Goal: Information Seeking & Learning: Learn about a topic

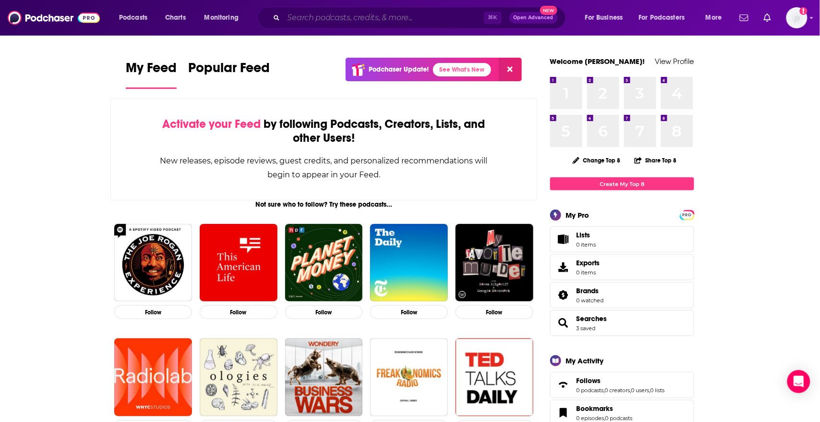
click at [330, 13] on input "Search podcasts, credits, & more..." at bounding box center [384, 17] width 200 height 15
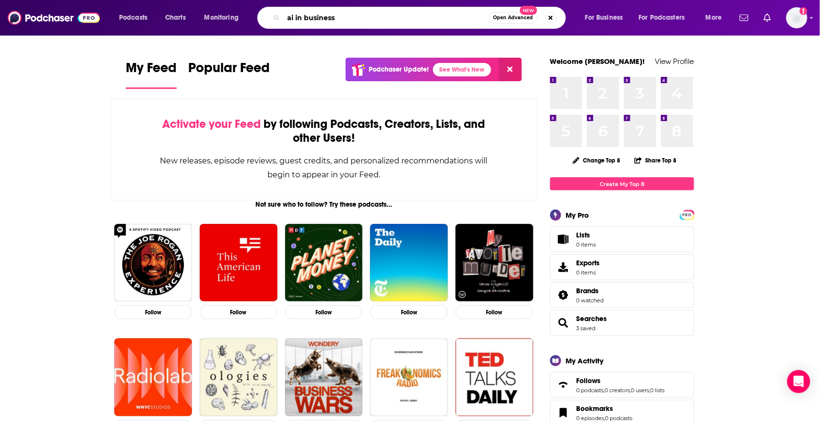
type input "ai in business"
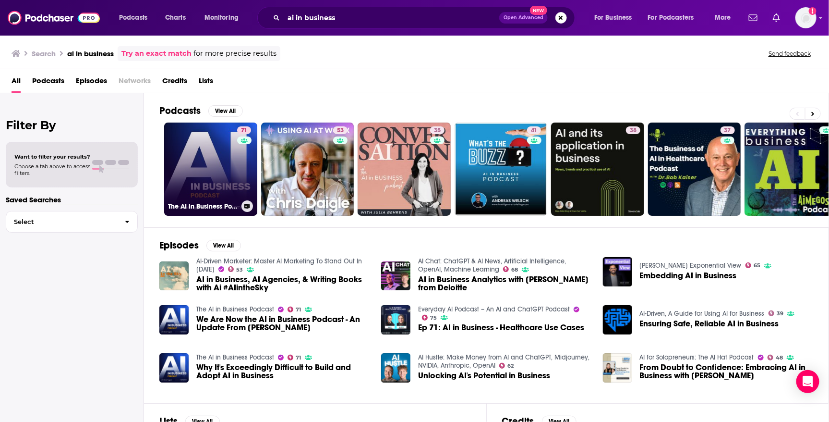
click at [206, 160] on link "71 The AI in Business Podcast" at bounding box center [210, 168] width 93 height 93
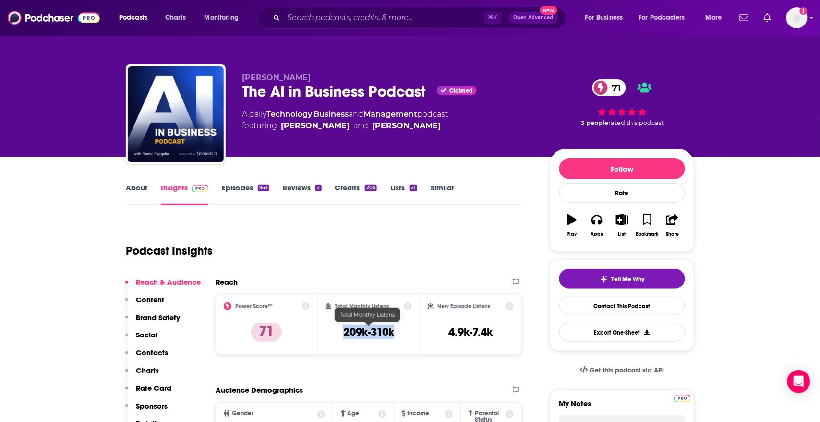
drag, startPoint x: 403, startPoint y: 326, endPoint x: 338, endPoint y: 335, distance: 64.9
click at [338, 335] on div "Total Monthly Listens 209k-310k" at bounding box center [369, 324] width 87 height 44
copy h3 "209k-310k"
click at [323, 20] on input "Search podcasts, credits, & more..." at bounding box center [384, 17] width 200 height 15
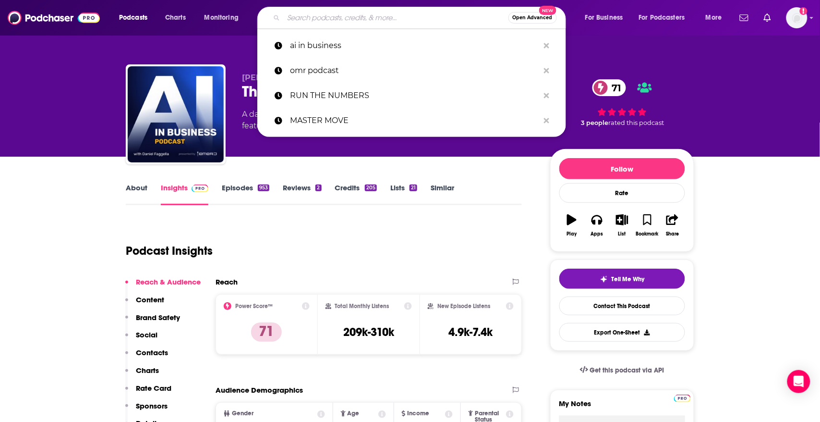
paste input "Me, Myself, and AI"
type input "Me, Myself, and AI"
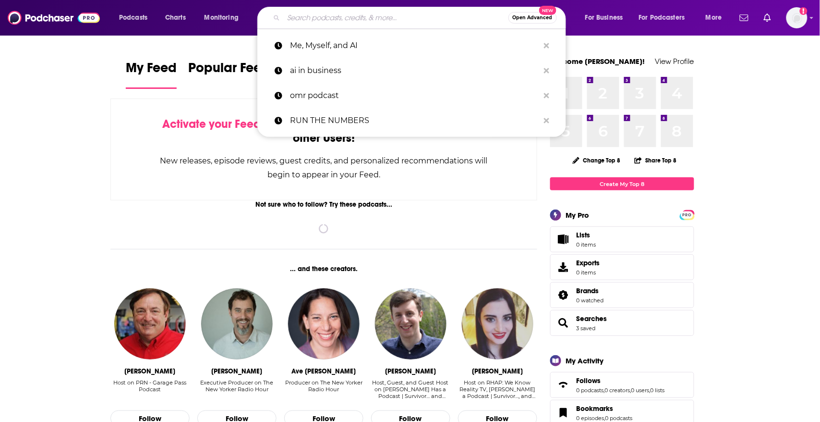
click at [307, 20] on input "Search podcasts, credits, & more..." at bounding box center [396, 17] width 225 height 15
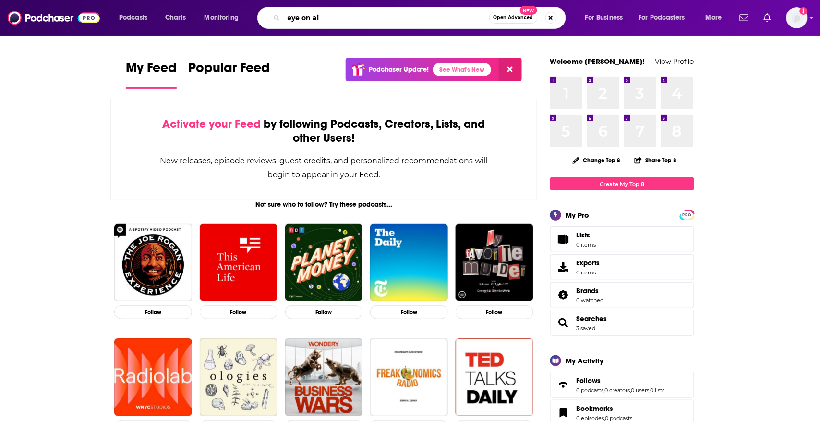
type input "eye on ai"
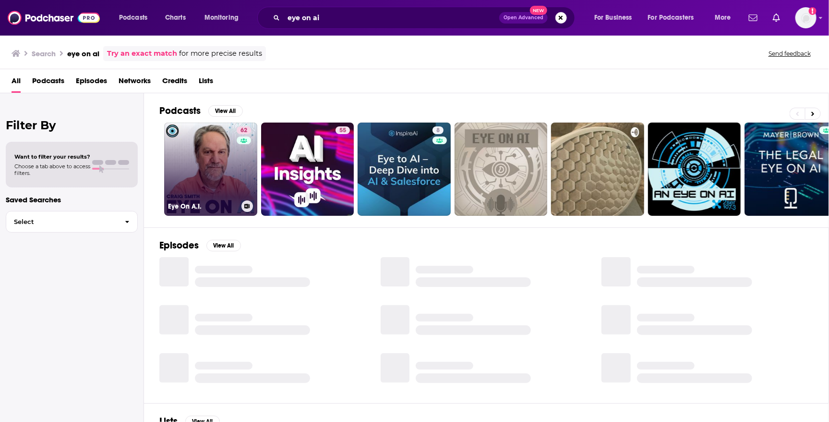
click at [219, 159] on link "62 Eye On A.I." at bounding box center [210, 168] width 93 height 93
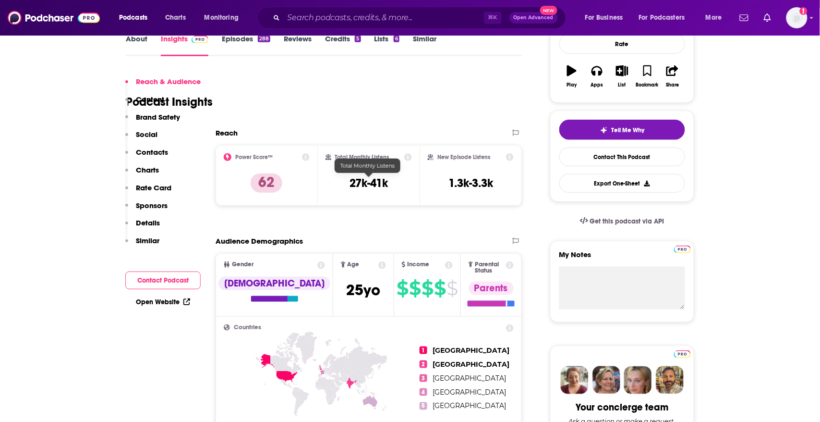
scroll to position [530, 0]
